Goal: Transaction & Acquisition: Book appointment/travel/reservation

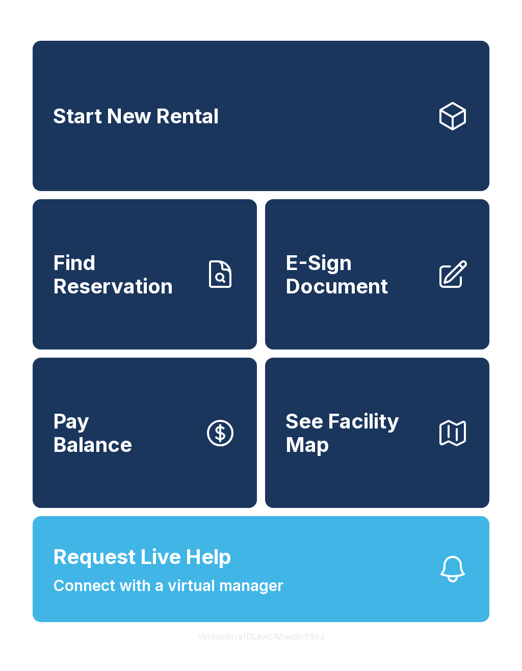
click at [235, 87] on link "Start New Rental" at bounding box center [261, 116] width 457 height 150
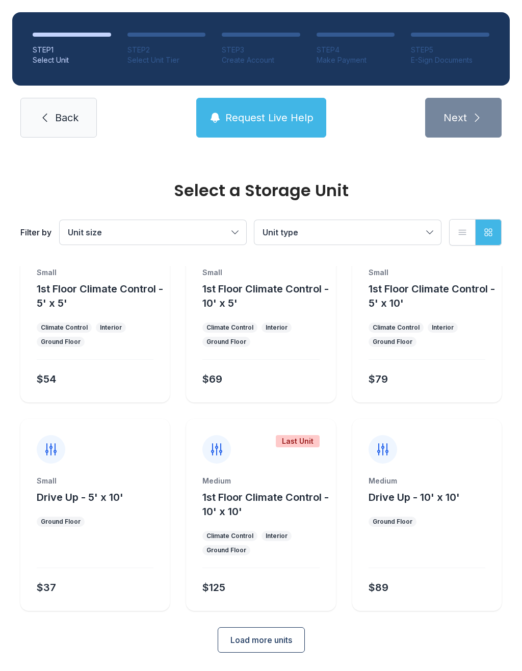
scroll to position [55, 0]
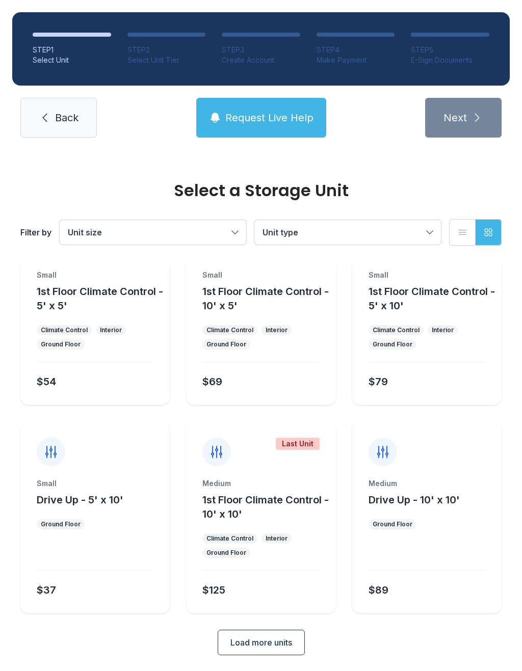
click at [286, 641] on span "Load more units" at bounding box center [261, 642] width 62 height 12
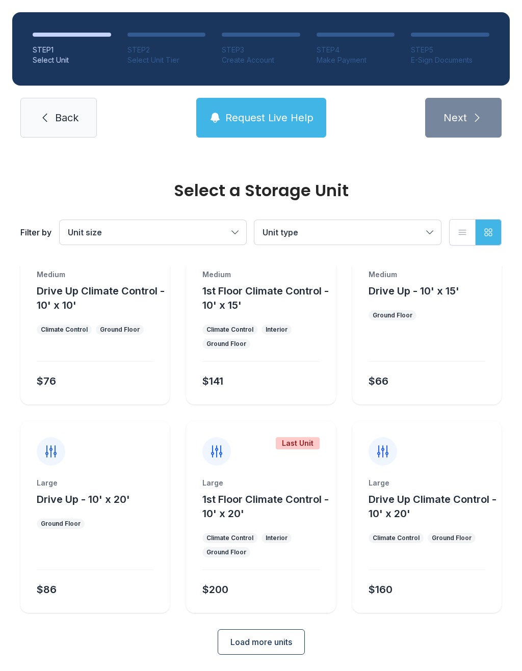
scroll to position [472, 0]
click at [286, 641] on span "Load more units" at bounding box center [261, 642] width 62 height 12
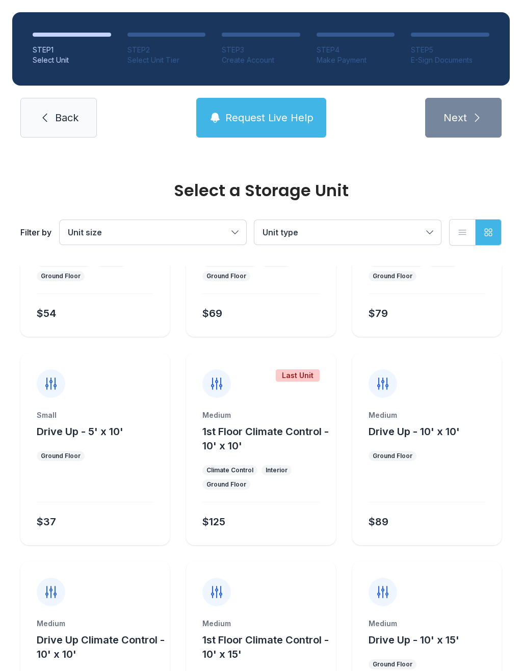
scroll to position [123, 0]
click at [134, 509] on div "Small Drive Up - 5' x 10' Ground Floor $37" at bounding box center [94, 478] width 149 height 135
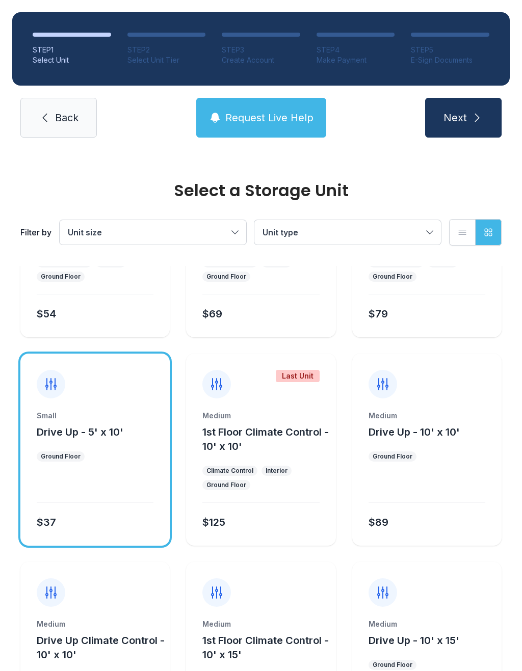
click at [488, 117] on button "Next" at bounding box center [463, 118] width 76 height 40
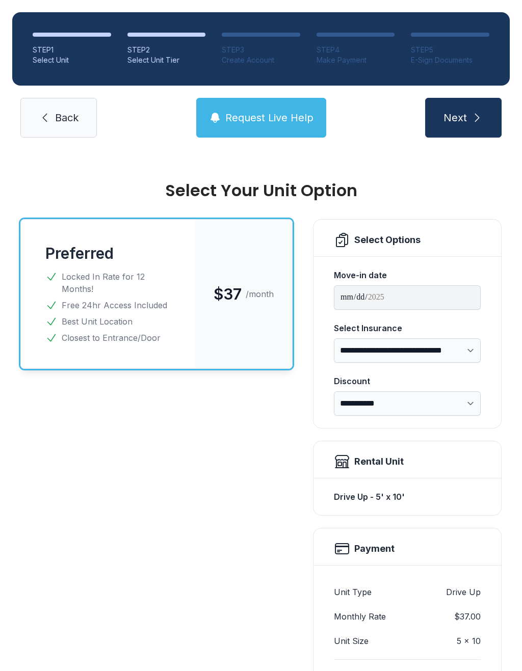
scroll to position [-1, 0]
click at [292, 110] on button "Request Live Help" at bounding box center [261, 118] width 130 height 40
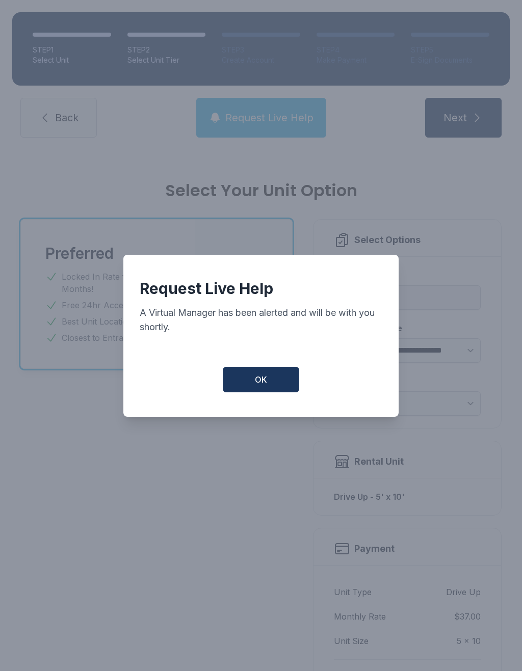
click at [285, 388] on button "OK" at bounding box center [261, 379] width 76 height 25
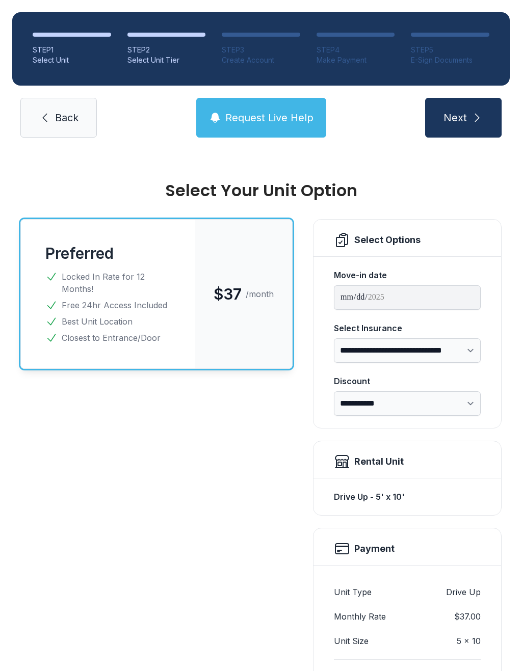
click at [156, 605] on div "Preferred $37 /month Locked In Rate for 12 Months! Free 24hr Access Included Be…" at bounding box center [156, 547] width 272 height 656
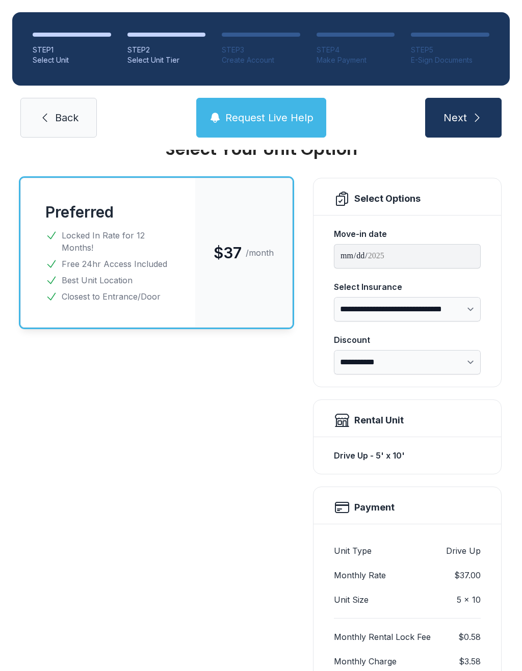
scroll to position [38, 0]
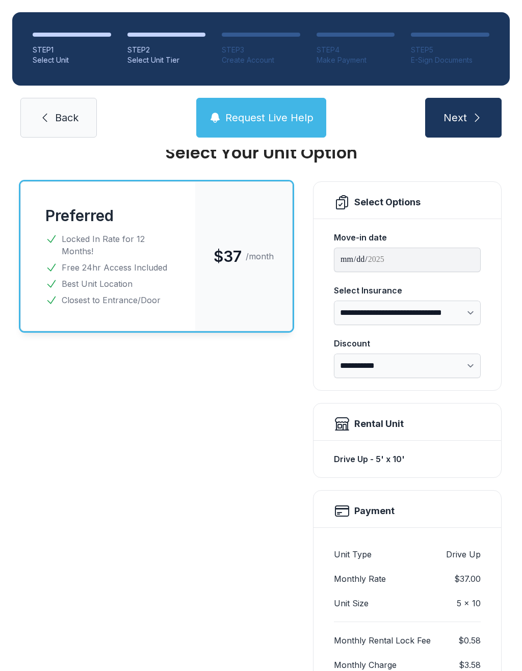
click at [40, 125] on link "Back" at bounding box center [58, 118] width 76 height 40
